Goal: Task Accomplishment & Management: Manage account settings

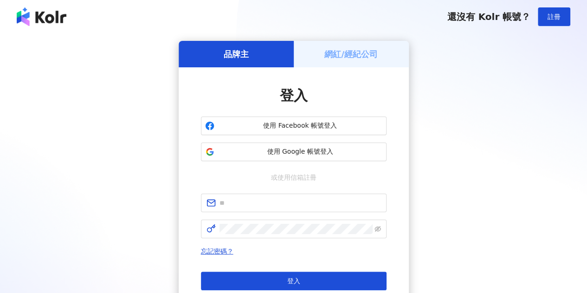
drag, startPoint x: 334, startPoint y: 62, endPoint x: 342, endPoint y: 51, distance: 14.3
click at [335, 62] on div "網紅/經紀公司" at bounding box center [351, 54] width 115 height 26
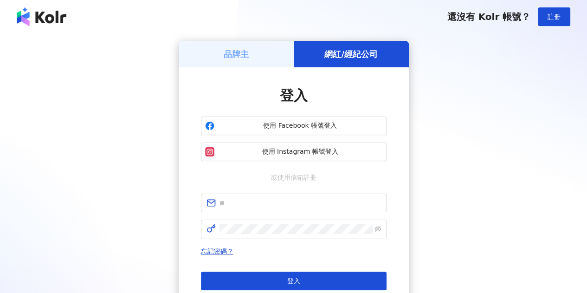
click at [342, 51] on h5 "網紅/經紀公司" at bounding box center [350, 54] width 53 height 12
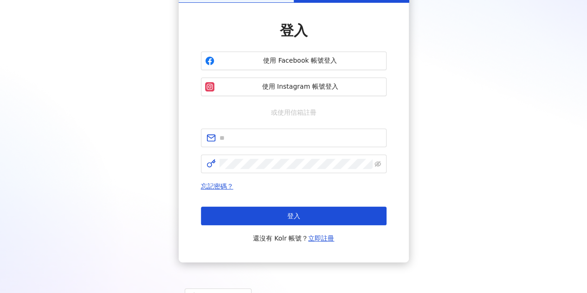
scroll to position [103, 0]
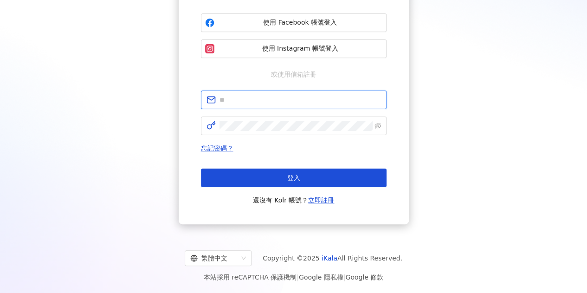
click at [307, 98] on input "text" at bounding box center [299, 100] width 161 height 10
type input "**********"
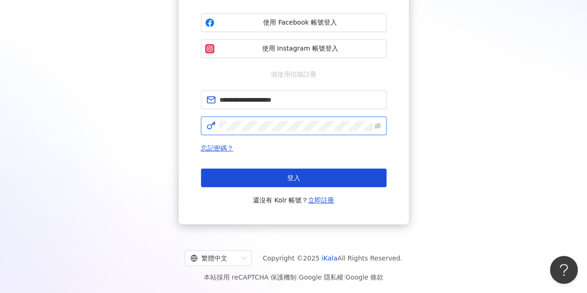
click button "登入" at bounding box center [294, 177] width 186 height 19
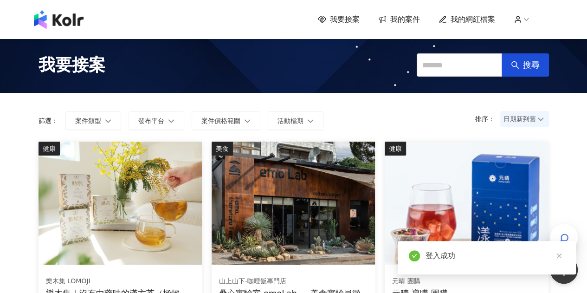
click at [529, 15] on icon at bounding box center [526, 19] width 8 height 8
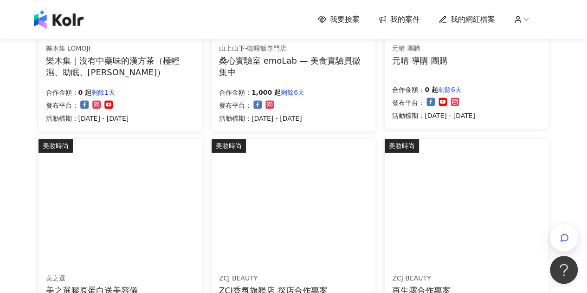
scroll to position [418, 0]
